Goal: Task Accomplishment & Management: Manage account settings

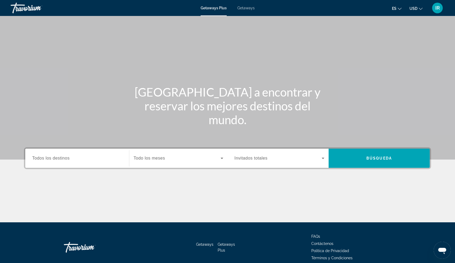
click at [60, 160] on span "Todos los destinos" at bounding box center [50, 158] width 37 height 5
click at [60, 160] on input "Destination Todos los destinos" at bounding box center [77, 158] width 90 height 6
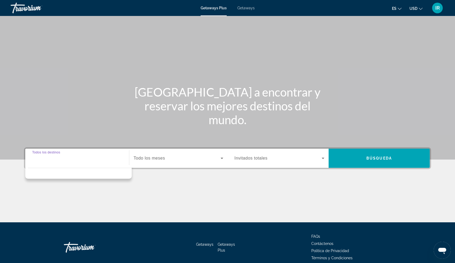
scroll to position [24, 0]
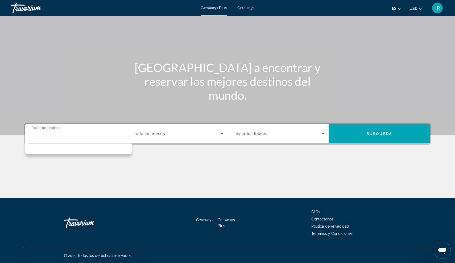
click at [35, 133] on input "Destination Todos los destinos" at bounding box center [77, 134] width 90 height 6
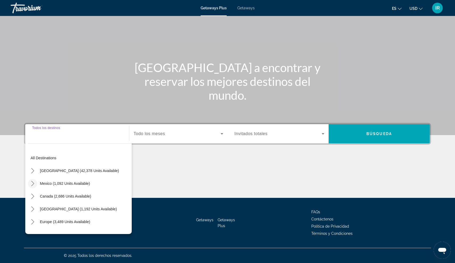
click at [32, 184] on icon "Toggle Mexico (1,092 units available) submenu" at bounding box center [32, 183] width 5 height 5
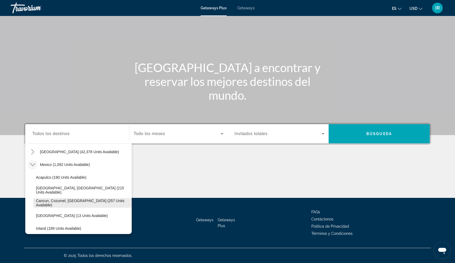
scroll to position [33, 0]
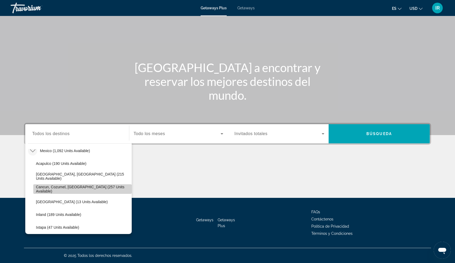
click at [65, 184] on span "Select destination: Cancun, Cozumel, Riviera Maya (257 units available)" at bounding box center [82, 189] width 98 height 13
type input "**********"
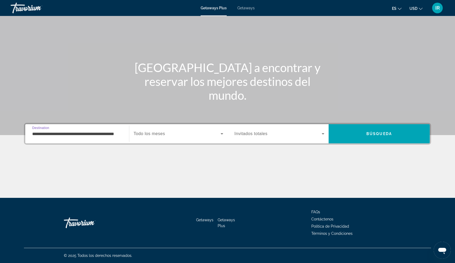
click at [164, 129] on div "Search widget" at bounding box center [178, 133] width 90 height 15
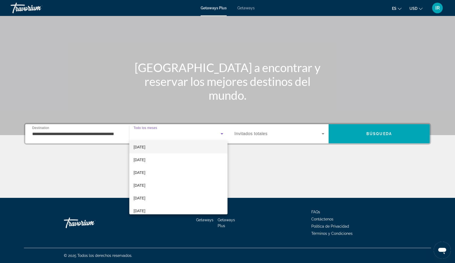
scroll to position [56, 0]
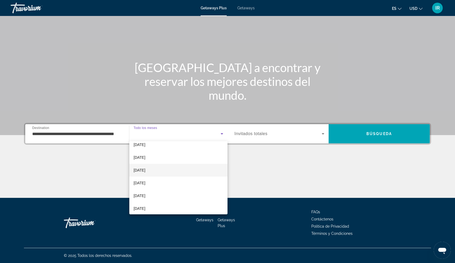
click at [145, 172] on span "[DATE]" at bounding box center [139, 170] width 12 height 6
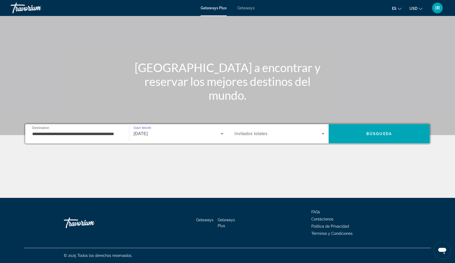
click at [267, 136] on span "Search widget" at bounding box center [277, 134] width 87 height 6
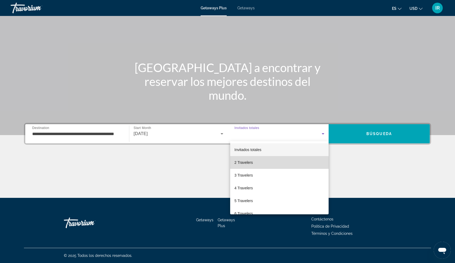
click at [250, 163] on span "2 Travelers" at bounding box center [243, 162] width 18 height 6
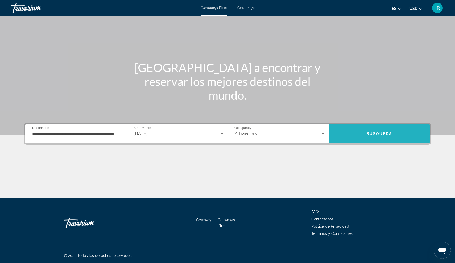
click at [381, 130] on span "Search" at bounding box center [378, 133] width 101 height 13
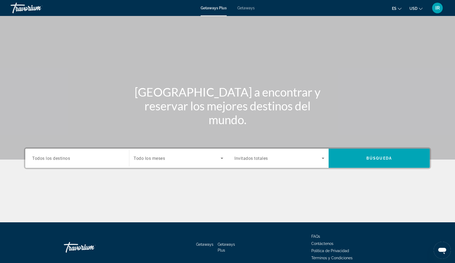
click at [245, 10] on span "Getaways" at bounding box center [245, 8] width 17 height 4
click at [73, 160] on input "Destination Todos los destinos" at bounding box center [77, 158] width 90 height 6
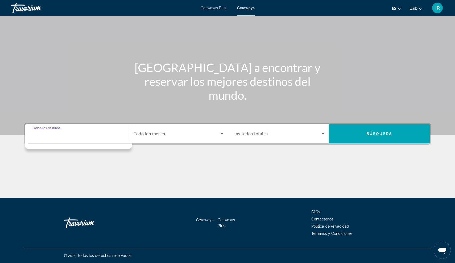
click at [62, 131] on input "Destination Todos los destinos" at bounding box center [77, 134] width 90 height 6
click at [58, 137] on input "Destination Todos los destinos" at bounding box center [77, 134] width 90 height 6
click at [157, 132] on span "Todo los meses" at bounding box center [148, 133] width 31 height 5
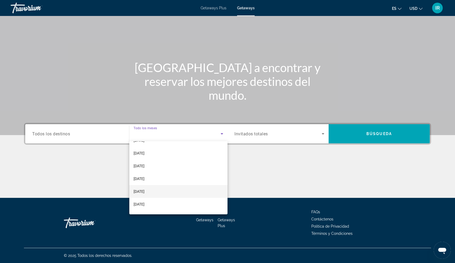
scroll to position [23, 0]
click at [149, 207] on mat-option "[DATE]" at bounding box center [178, 203] width 98 height 13
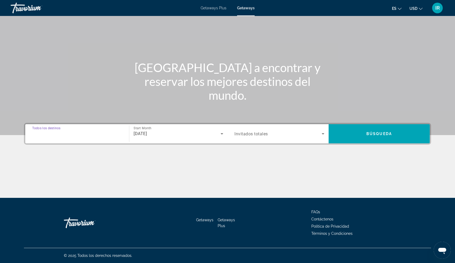
click at [86, 135] on input "Destination Todos los destinos" at bounding box center [77, 134] width 90 height 6
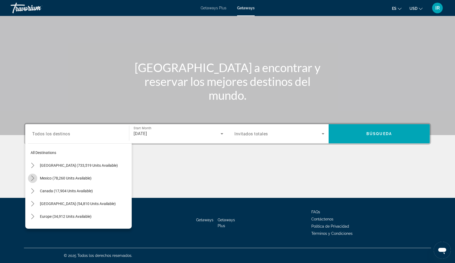
click at [32, 175] on mat-icon "Toggle Mexico (78,260 units available) submenu" at bounding box center [32, 178] width 9 height 9
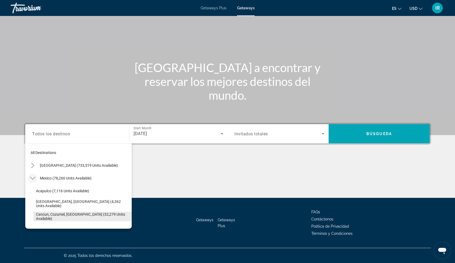
click at [54, 219] on span "Select destination: Cancun, Cozumel, Riviera Maya (32,279 units available)" at bounding box center [82, 216] width 98 height 13
type input "**********"
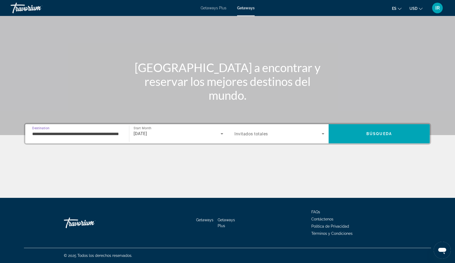
click at [265, 131] on span "Search widget" at bounding box center [277, 134] width 87 height 6
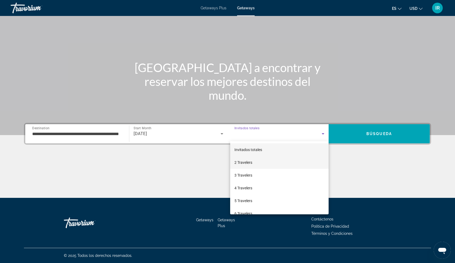
click at [249, 164] on span "2 Travelers" at bounding box center [243, 162] width 18 height 6
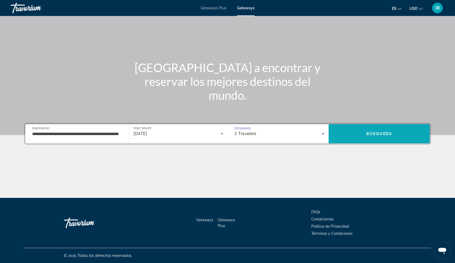
click at [353, 132] on span "Search" at bounding box center [378, 133] width 101 height 13
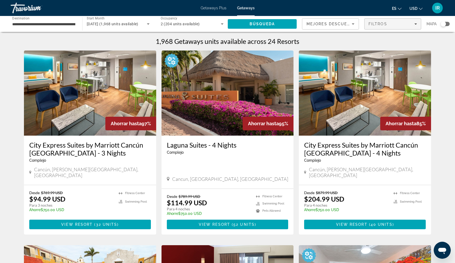
click at [387, 22] on div "Filtros" at bounding box center [392, 24] width 48 height 4
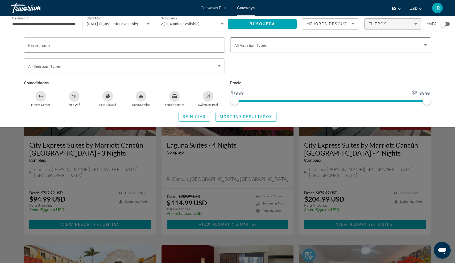
click at [348, 50] on div "Search widget" at bounding box center [330, 44] width 192 height 15
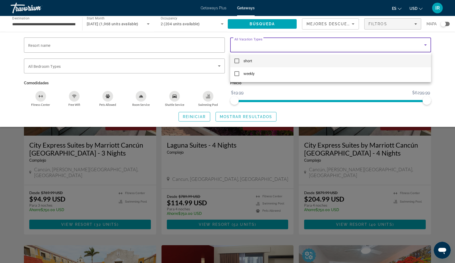
click at [373, 31] on div at bounding box center [227, 131] width 455 height 263
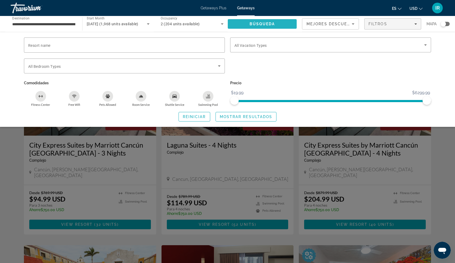
click at [267, 26] on span "Search" at bounding box center [262, 24] width 69 height 13
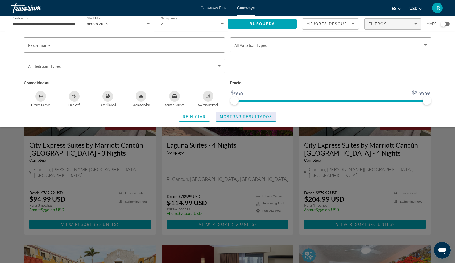
click at [223, 117] on span "Mostrar resultados" at bounding box center [246, 117] width 53 height 4
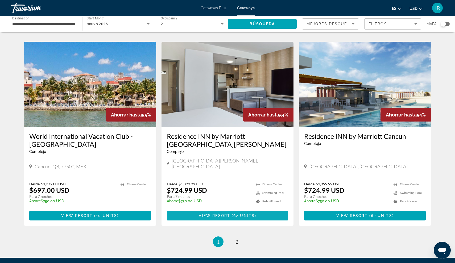
scroll to position [588, 0]
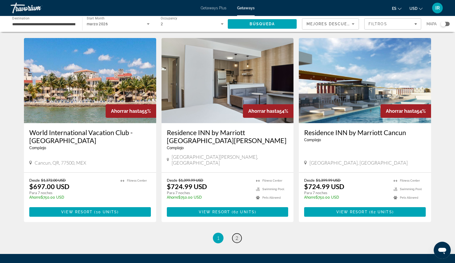
click at [233, 233] on link "page 2" at bounding box center [236, 237] width 9 height 9
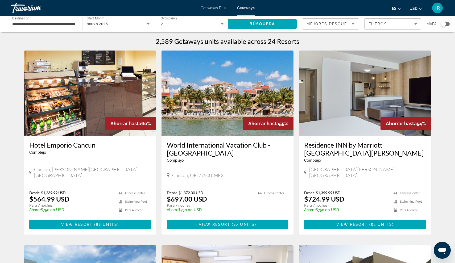
click at [211, 9] on span "Getaways Plus" at bounding box center [213, 8] width 26 height 4
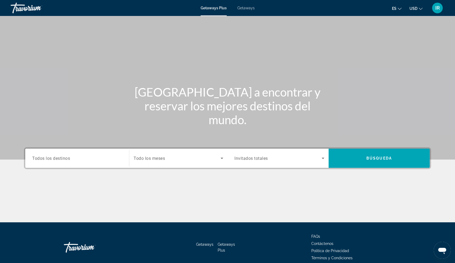
click at [22, 10] on div "Travorium" at bounding box center [37, 8] width 53 height 14
click at [22, 9] on div "Travorium" at bounding box center [37, 8] width 53 height 14
click at [40, 3] on div "Travorium" at bounding box center [37, 8] width 53 height 14
click at [434, 9] on div "IR" at bounding box center [437, 8] width 11 height 11
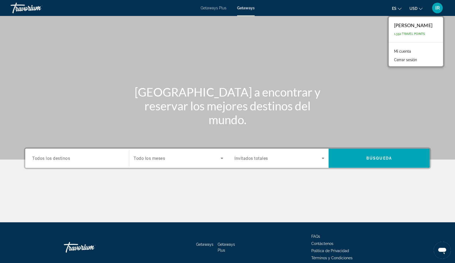
click at [408, 26] on div "[PERSON_NAME]" at bounding box center [413, 25] width 38 height 6
click at [391, 50] on link "Mi cuenta" at bounding box center [402, 51] width 22 height 7
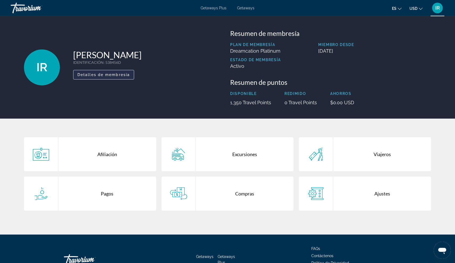
click at [85, 76] on span "Detalles de membresía" at bounding box center [103, 75] width 52 height 4
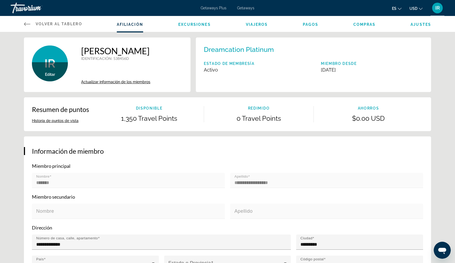
click at [53, 73] on span "Editar" at bounding box center [50, 74] width 10 height 4
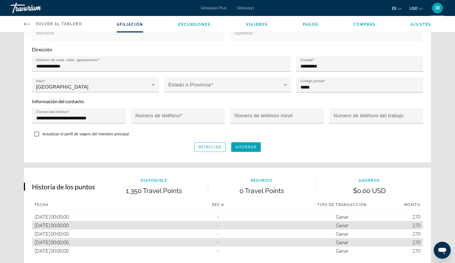
scroll to position [177, 0]
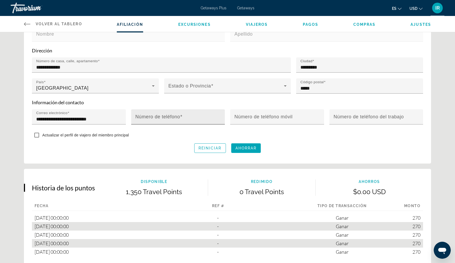
click at [167, 114] on mat-label "Número de teléfono" at bounding box center [157, 116] width 45 height 5
click at [167, 116] on input "Número de teléfono" at bounding box center [179, 119] width 89 height 6
type input "**********"
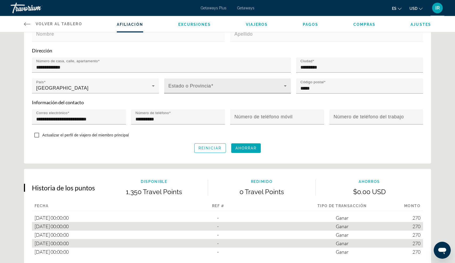
click at [221, 83] on div "Estado o Provincia" at bounding box center [227, 85] width 118 height 15
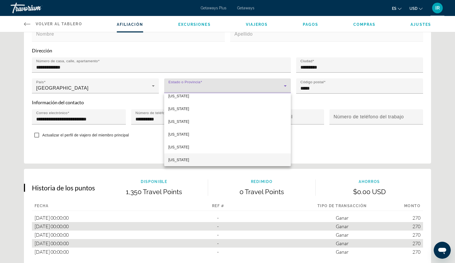
scroll to position [117, 0]
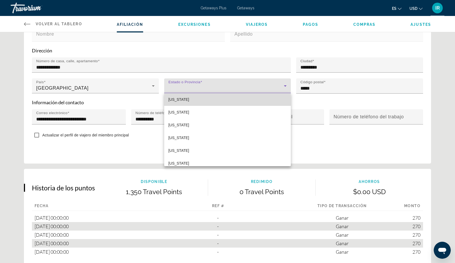
click at [177, 103] on mat-option "Florida" at bounding box center [227, 99] width 127 height 13
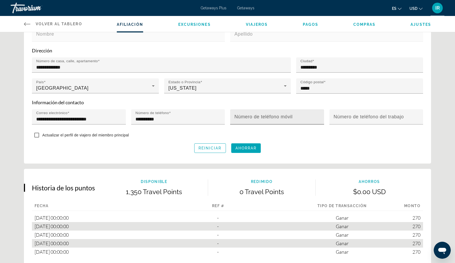
click at [252, 118] on mat-label "Número de teléfono móvil" at bounding box center [263, 116] width 58 height 5
click at [252, 118] on input "Número de teléfono móvil" at bounding box center [278, 119] width 89 height 6
type input "**********"
click at [249, 149] on span "Ahorrar" at bounding box center [245, 148] width 21 height 4
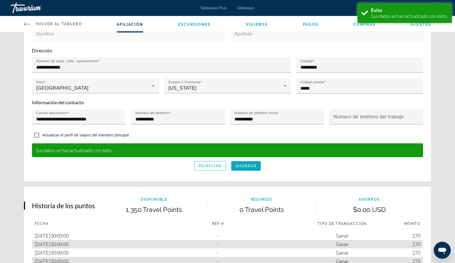
click at [253, 168] on span "Ahorrar" at bounding box center [245, 166] width 21 height 4
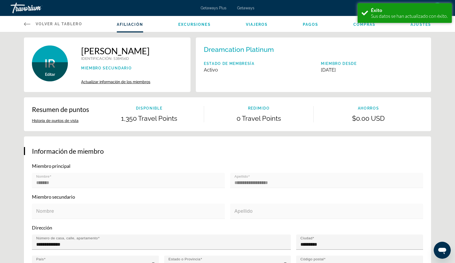
scroll to position [0, 0]
click at [195, 23] on span "Excursiones" at bounding box center [194, 24] width 32 height 4
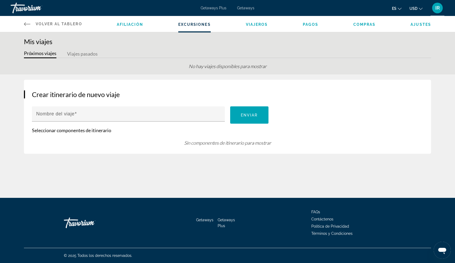
click at [264, 22] on span "Viajeros" at bounding box center [257, 24] width 22 height 4
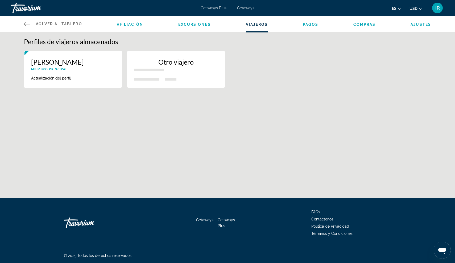
click at [314, 24] on span "Pagos" at bounding box center [310, 24] width 15 height 4
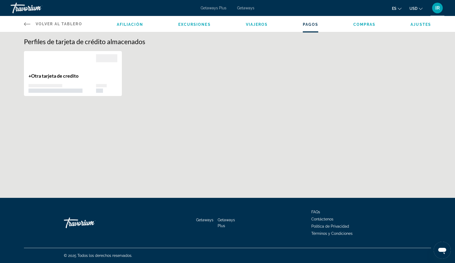
click at [366, 25] on span "Compras" at bounding box center [364, 24] width 22 height 4
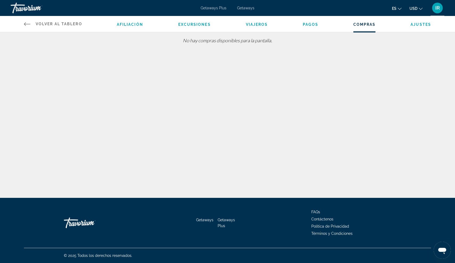
click at [417, 27] on div "Afiliación Excursiones Viajeros Pagos Compras Ajustes" at bounding box center [274, 24] width 314 height 16
click at [418, 23] on span "Ajustes" at bounding box center [420, 24] width 20 height 4
